Goal: Check status: Check status

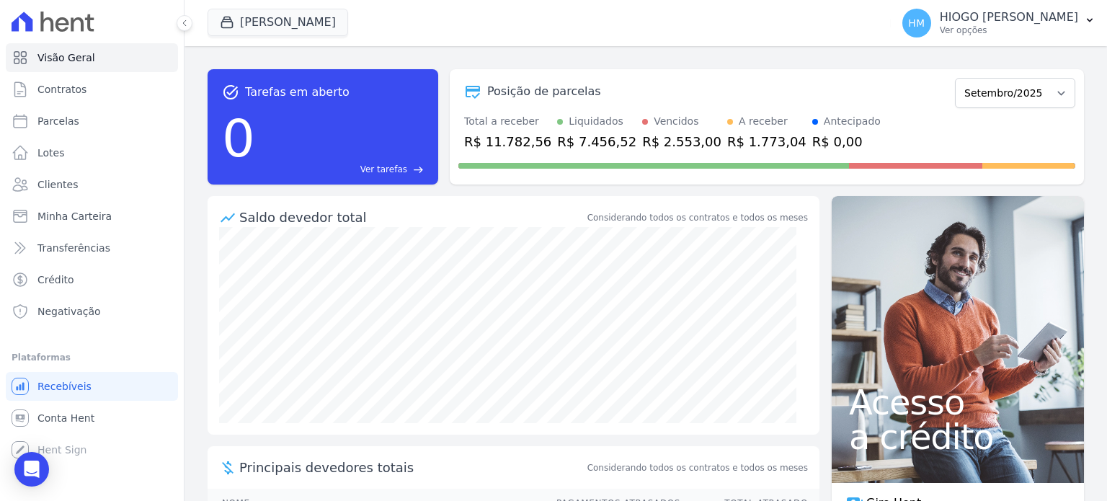
click at [644, 136] on div "R$ 2.553,00" at bounding box center [681, 141] width 79 height 19
click at [646, 136] on div "R$ 2.553,00" at bounding box center [681, 141] width 79 height 19
click at [643, 89] on div "Posição de parcelas" at bounding box center [703, 91] width 491 height 17
click at [61, 180] on span "Clientes" at bounding box center [57, 184] width 40 height 14
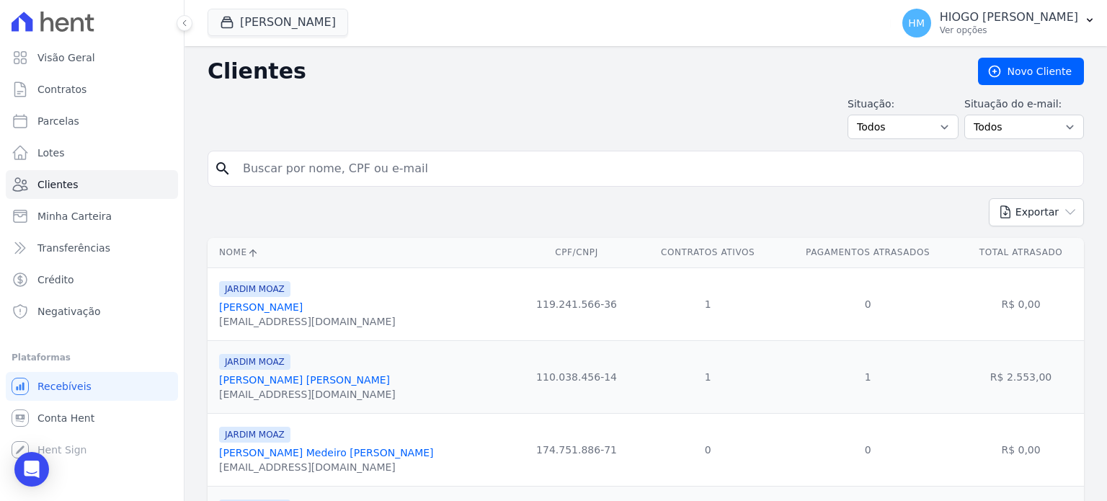
scroll to position [144, 0]
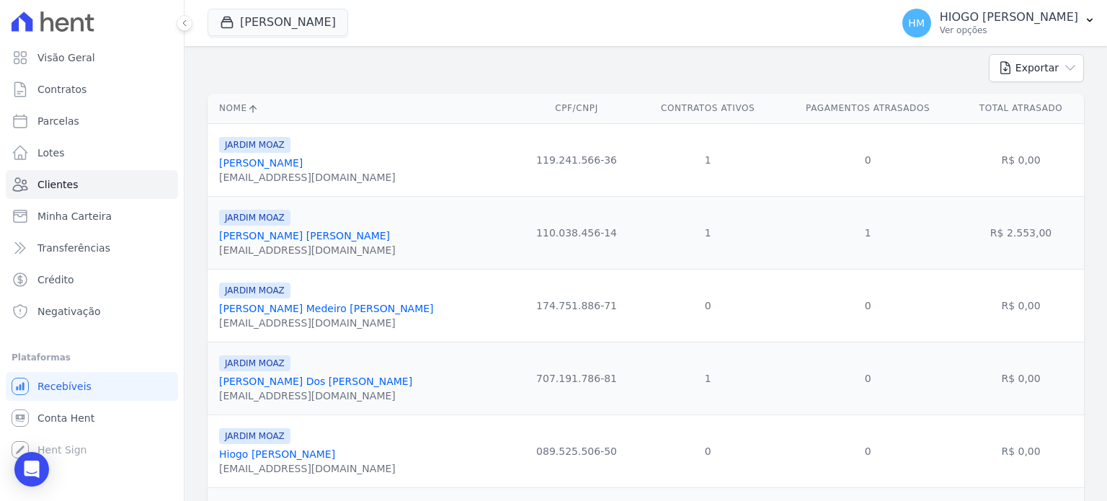
click at [297, 233] on link "[PERSON_NAME] [PERSON_NAME]" at bounding box center [304, 236] width 171 height 12
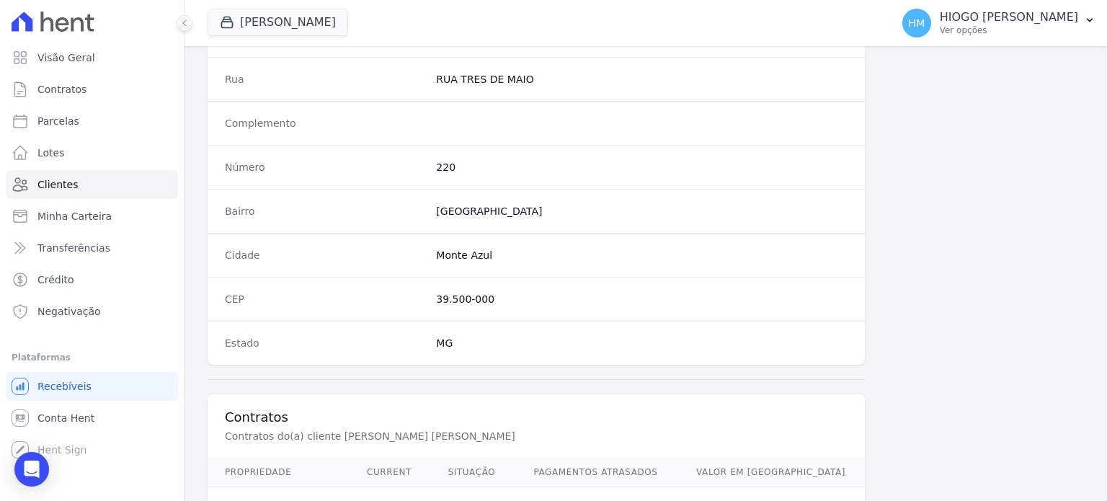
scroll to position [842, 0]
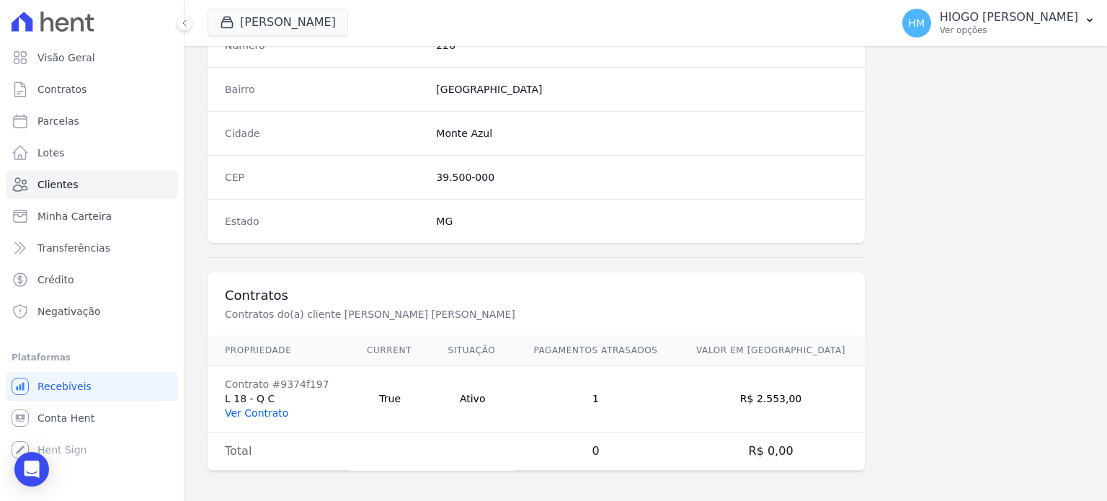
click at [274, 411] on link "Ver Contrato" at bounding box center [256, 413] width 63 height 12
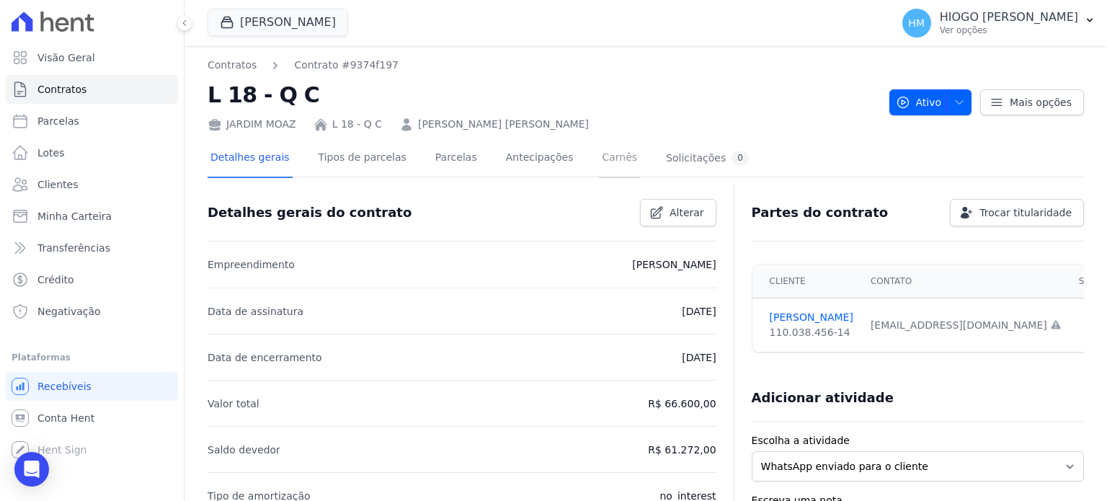
click at [599, 158] on link "Carnês" at bounding box center [619, 159] width 41 height 38
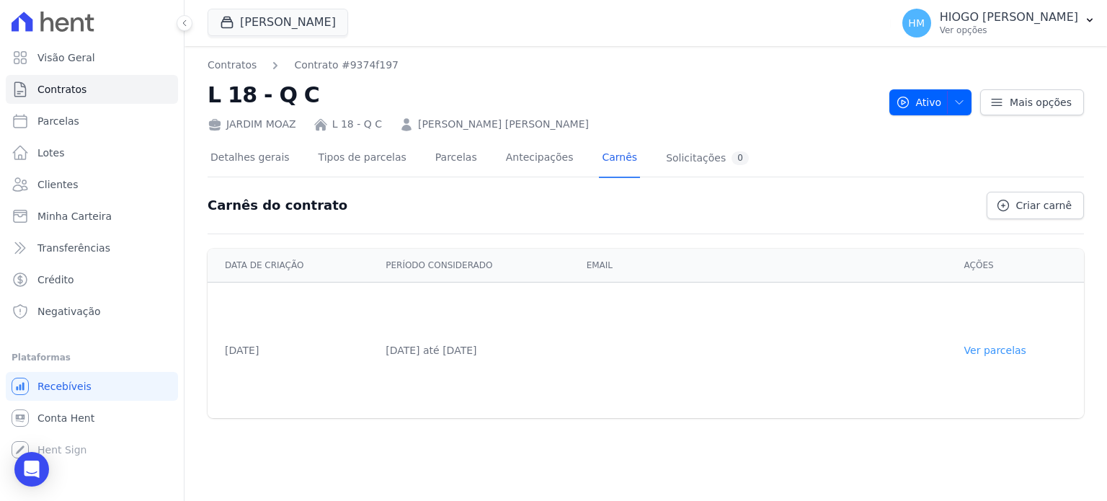
click at [1004, 351] on link "Ver parcelas" at bounding box center [995, 350] width 62 height 12
click at [450, 151] on link "Parcelas" at bounding box center [456, 159] width 48 height 38
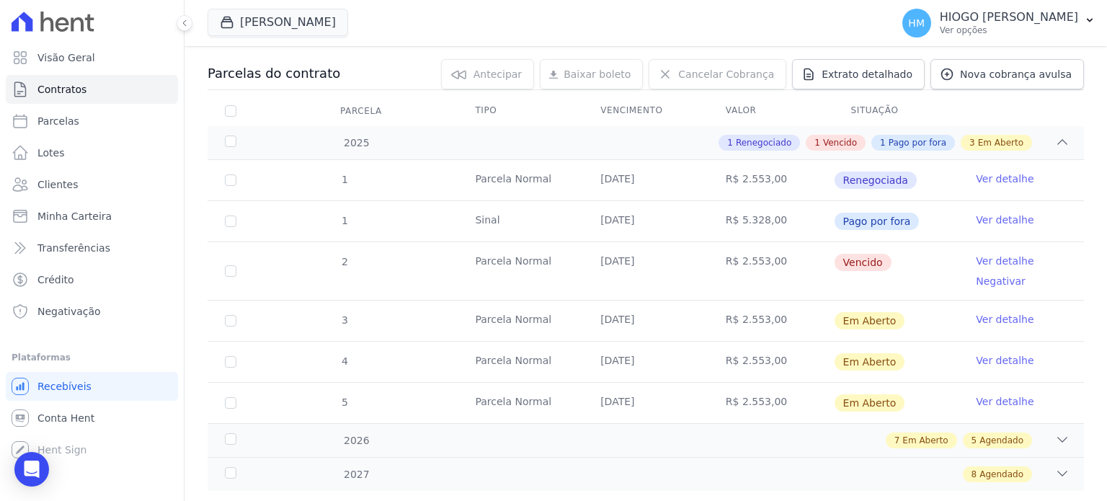
scroll to position [175, 0]
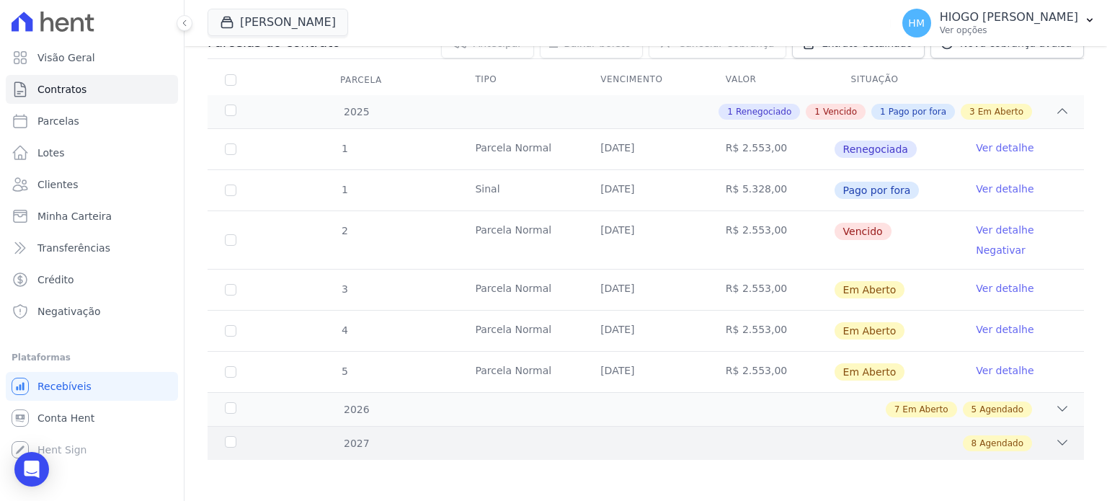
click at [1058, 437] on div "2027 8 Agendado" at bounding box center [646, 443] width 876 height 34
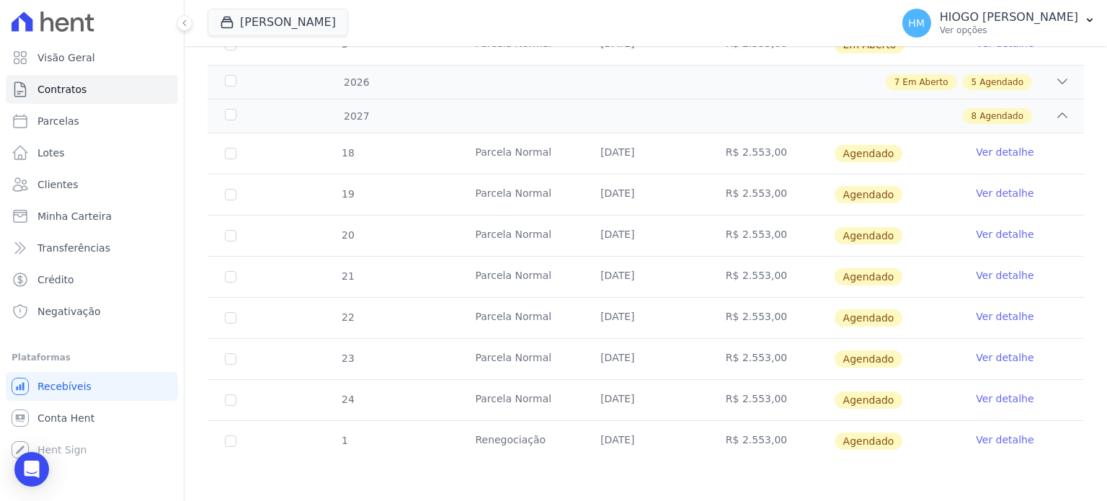
scroll to position [286, 0]
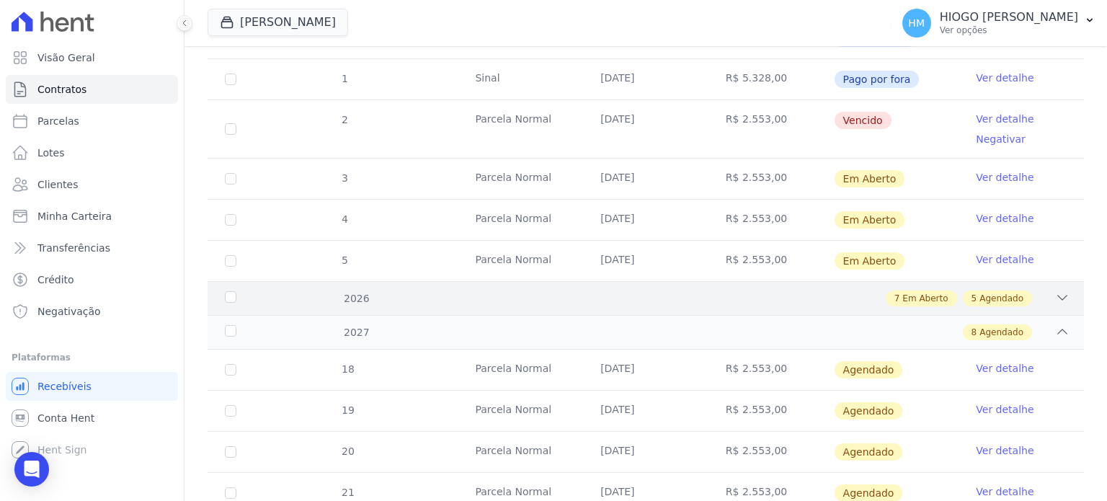
click at [1055, 296] on icon at bounding box center [1062, 297] width 14 height 14
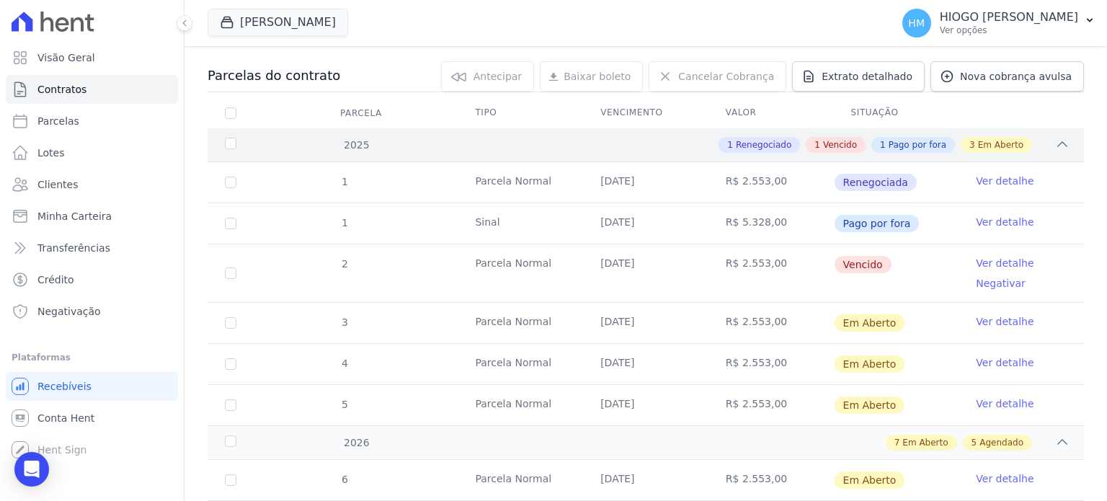
scroll to position [0, 0]
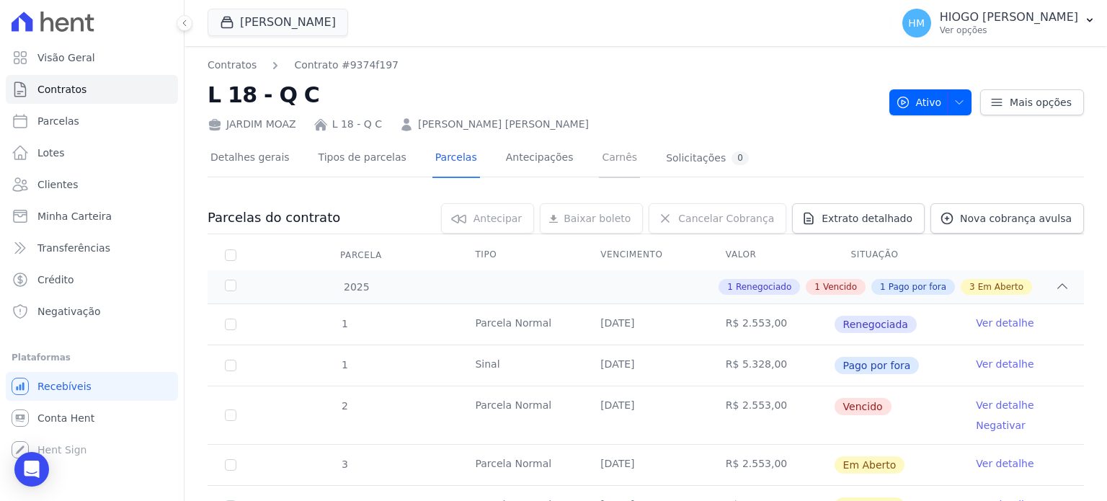
click at [599, 158] on link "Carnês" at bounding box center [619, 159] width 41 height 38
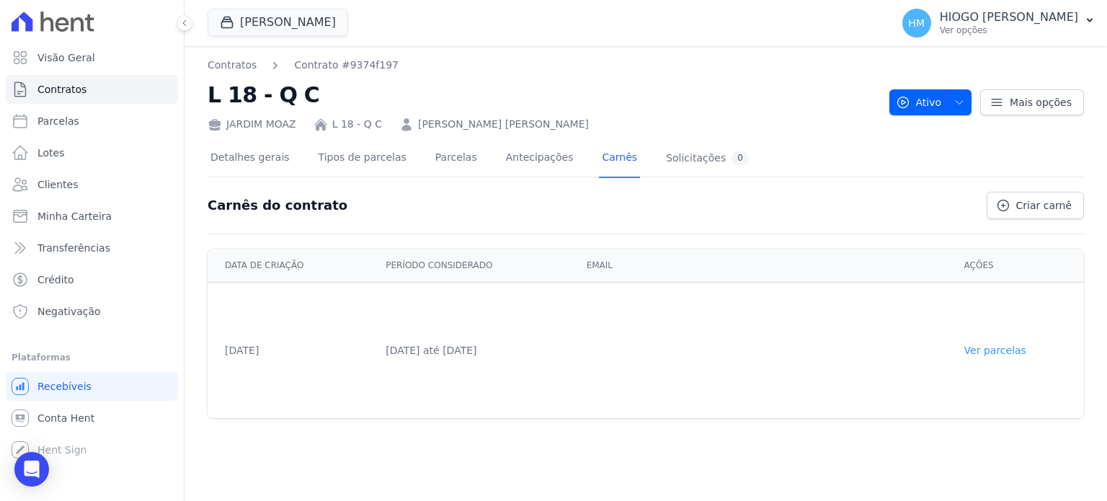
click at [1015, 347] on link "Ver parcelas" at bounding box center [995, 350] width 62 height 12
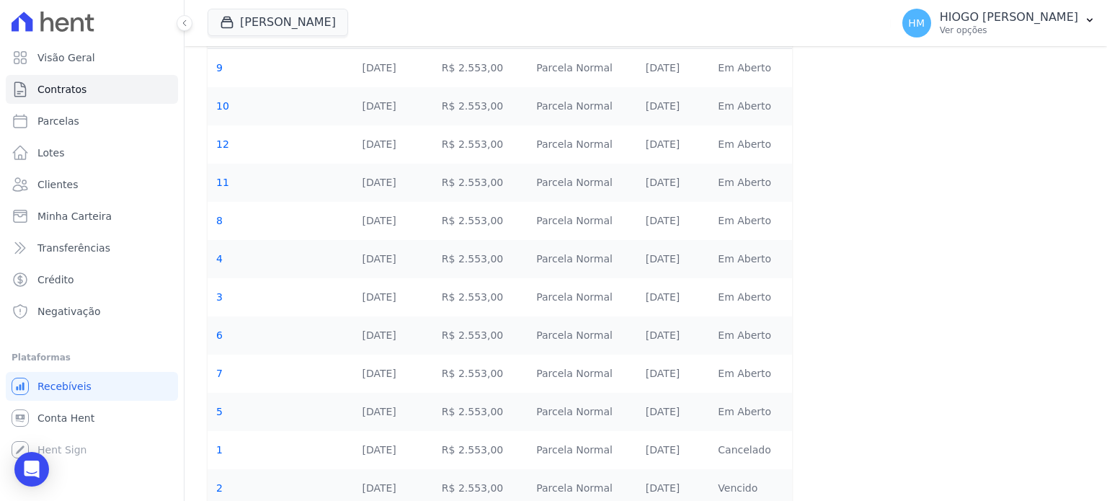
scroll to position [227, 0]
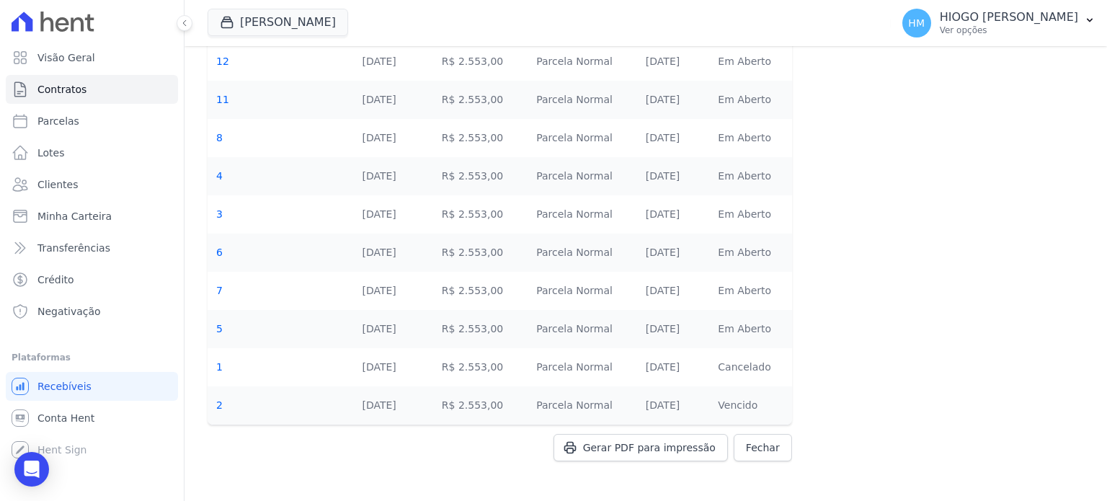
drag, startPoint x: 752, startPoint y: 61, endPoint x: 724, endPoint y: 61, distance: 28.1
click at [724, 61] on td "Em Aberto" at bounding box center [750, 62] width 82 height 38
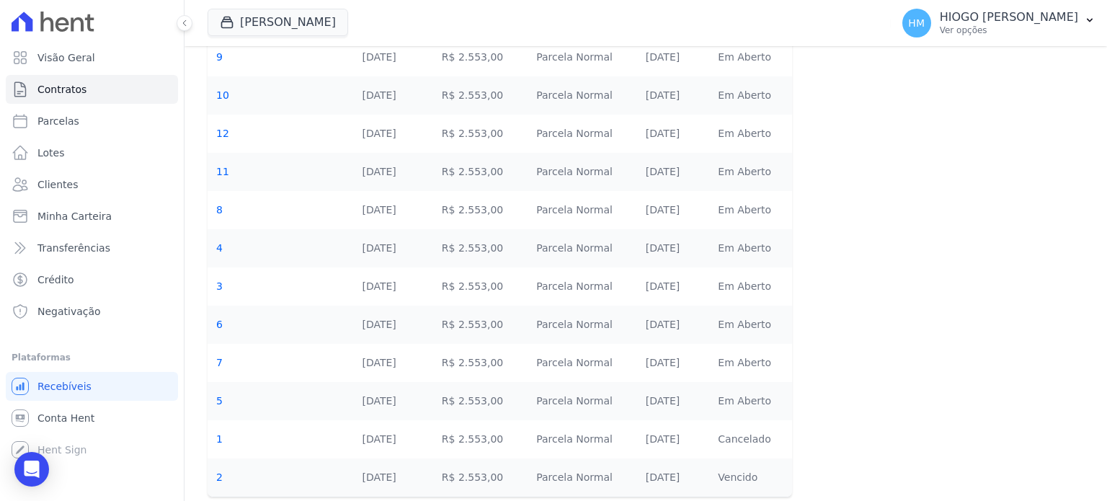
scroll to position [11, 0]
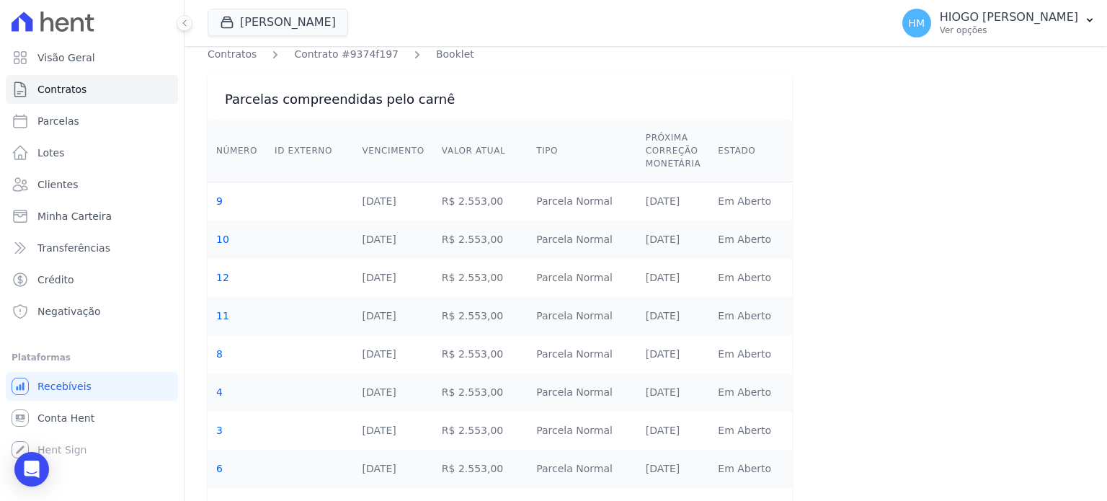
drag, startPoint x: 741, startPoint y: 239, endPoint x: 733, endPoint y: 235, distance: 8.7
click at [734, 237] on td "Em Aberto" at bounding box center [750, 240] width 82 height 38
click at [731, 202] on td "Em Aberto" at bounding box center [750, 201] width 82 height 39
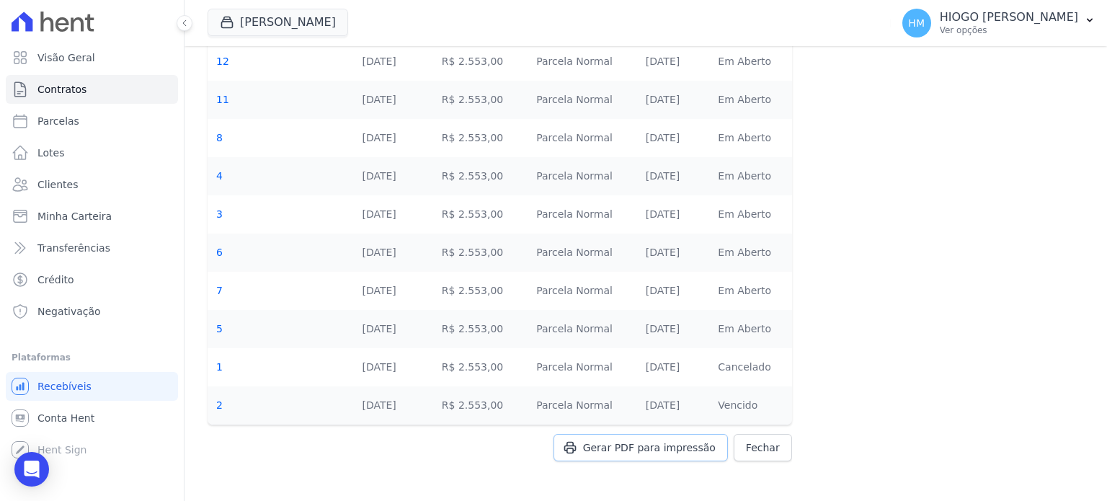
click at [687, 452] on span "Gerar PDF para impressão" at bounding box center [649, 447] width 133 height 14
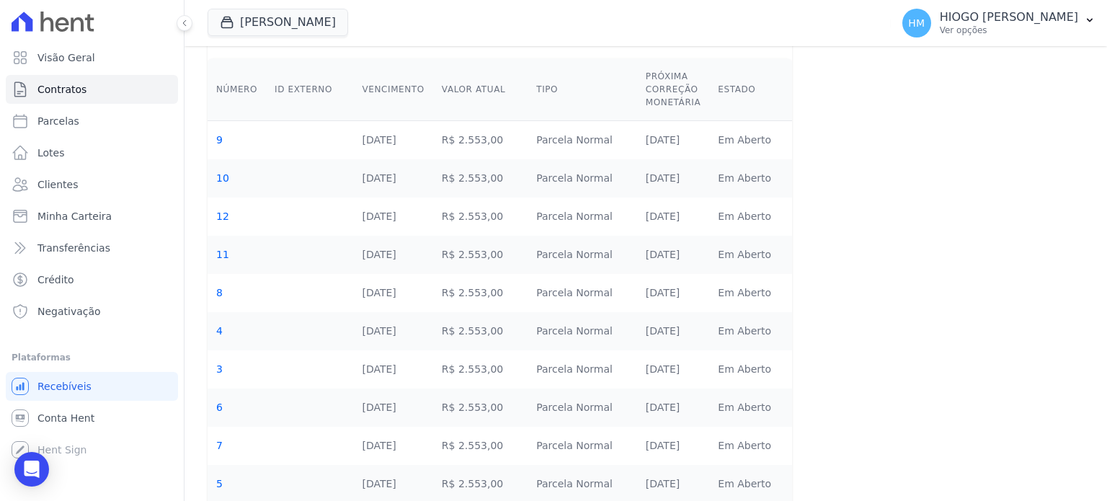
scroll to position [0, 0]
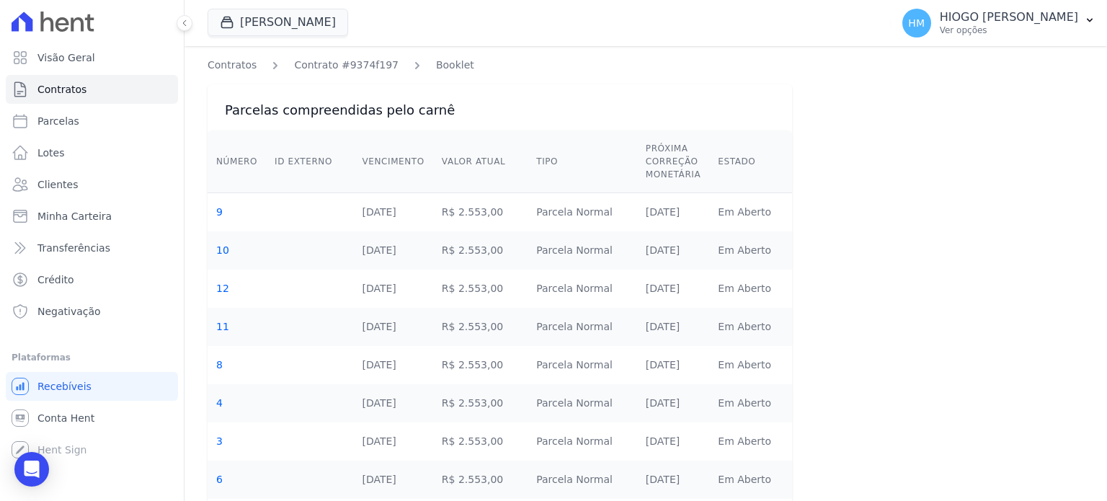
click at [257, 67] on ol "Contratos Contrato #9374f197 Booklet" at bounding box center [341, 65] width 267 height 15
click at [248, 67] on link "Contratos" at bounding box center [232, 65] width 49 height 15
